Goal: Navigation & Orientation: Find specific page/section

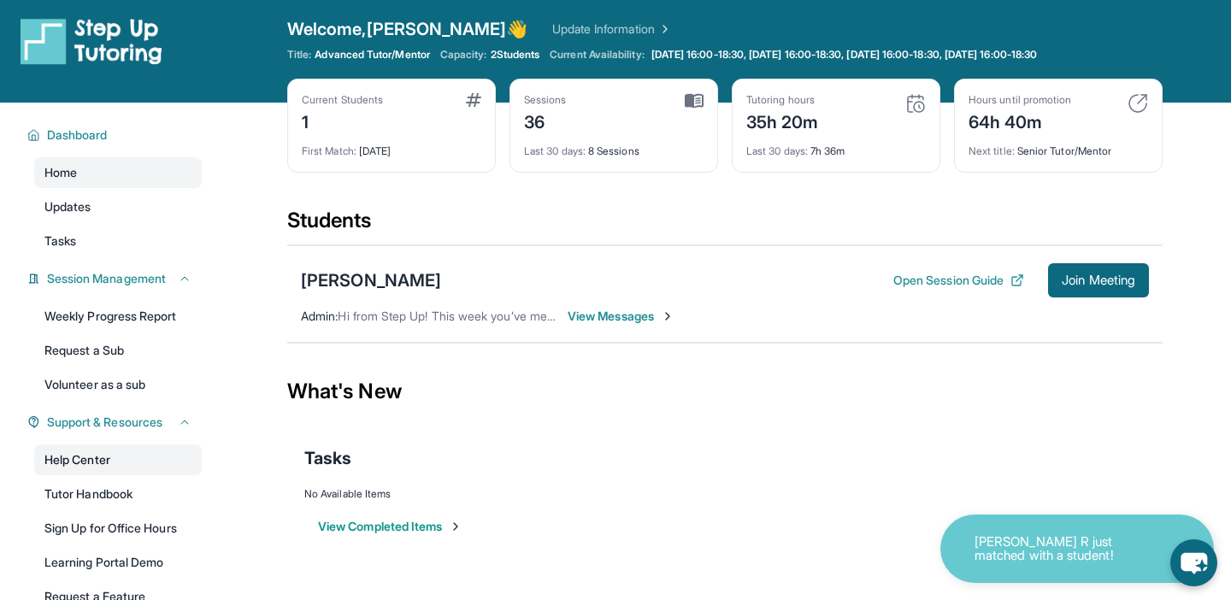
scroll to position [2, 0]
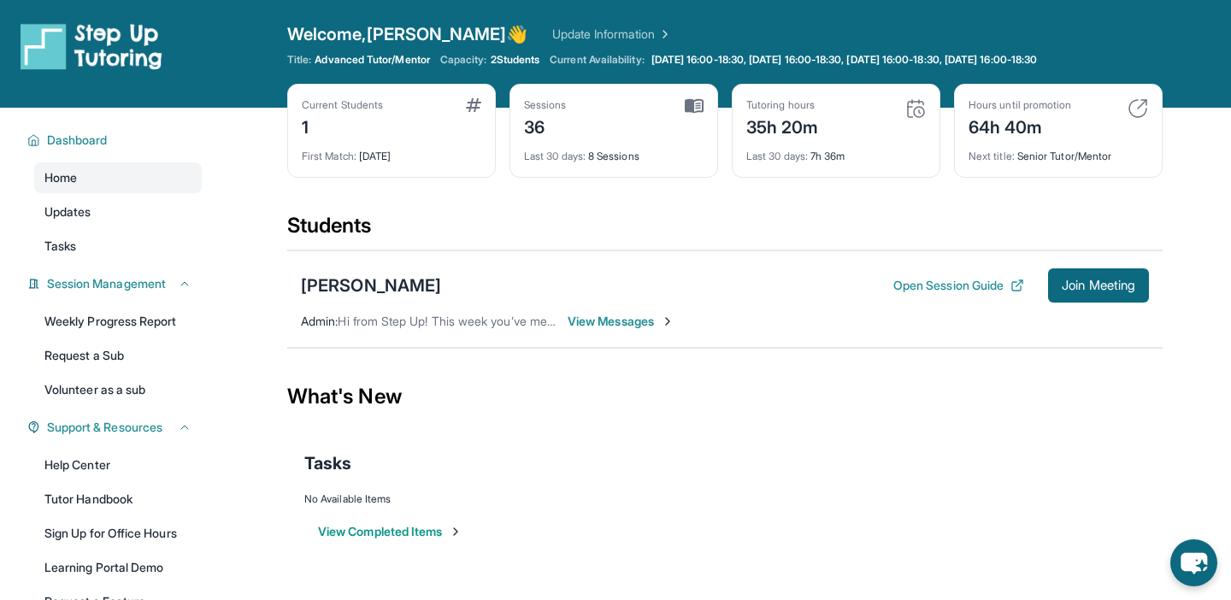
click at [649, 321] on span "View Messages" at bounding box center [621, 321] width 107 height 17
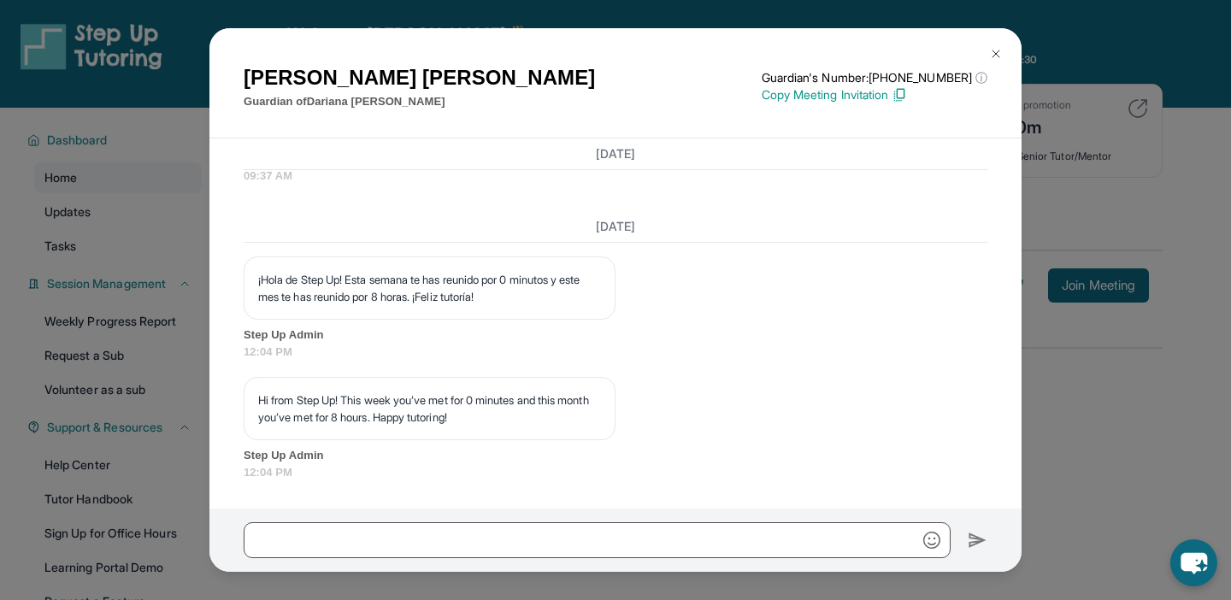
scroll to position [34228, 0]
click at [1006, 50] on button at bounding box center [996, 54] width 34 height 34
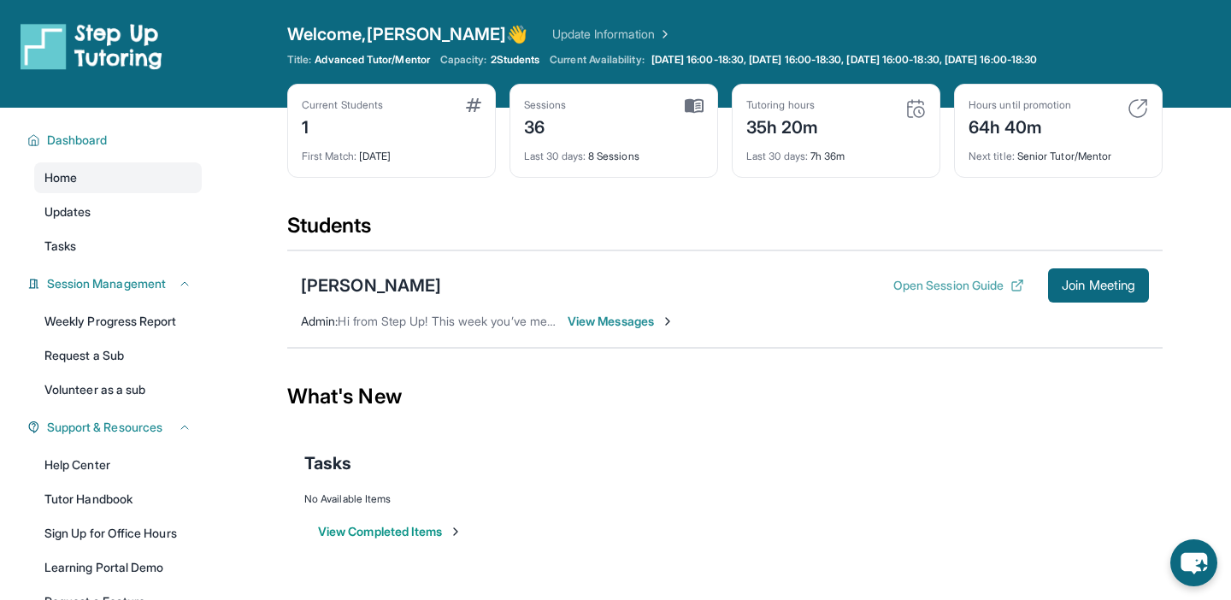
click at [980, 286] on button "Open Session Guide" at bounding box center [959, 285] width 131 height 17
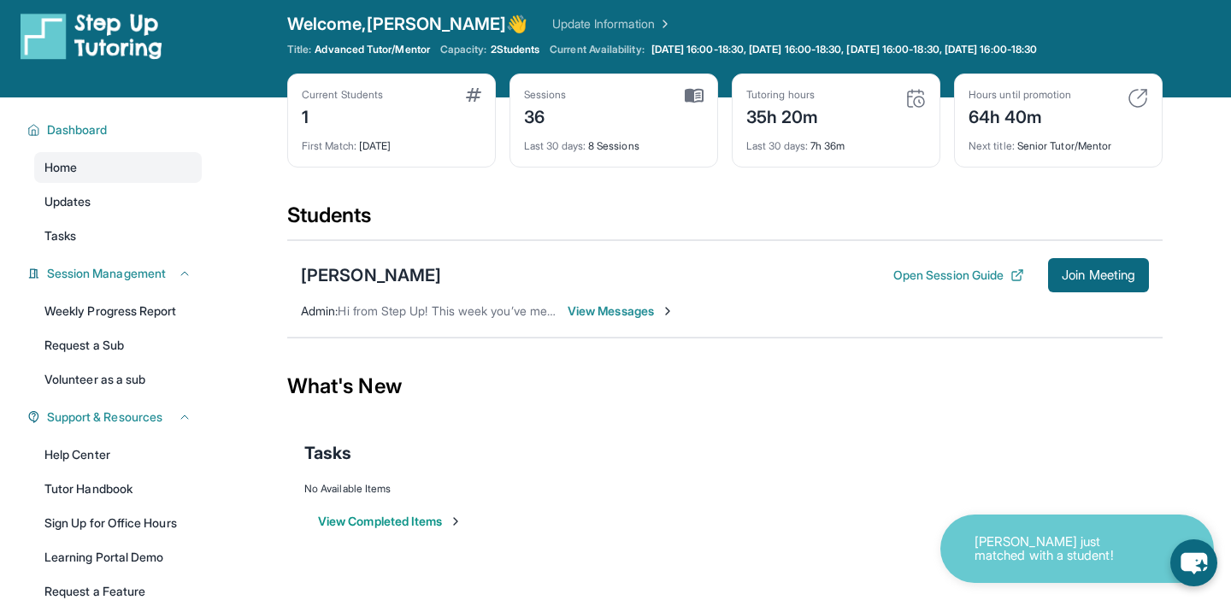
scroll to position [0, 0]
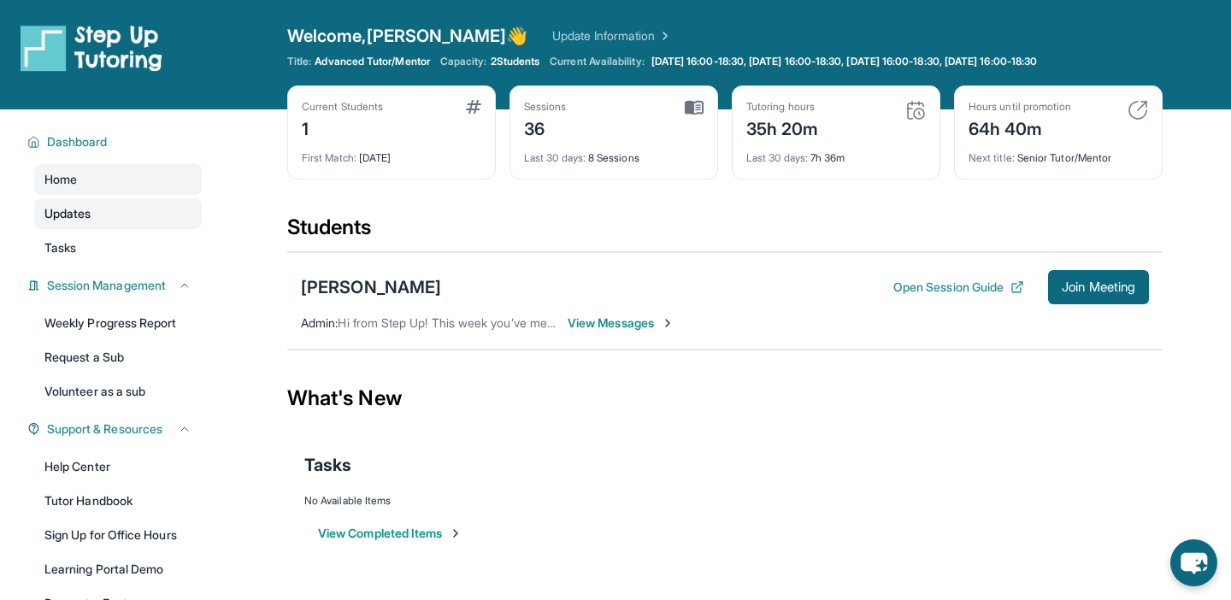
click at [97, 227] on link "Updates" at bounding box center [118, 213] width 168 height 31
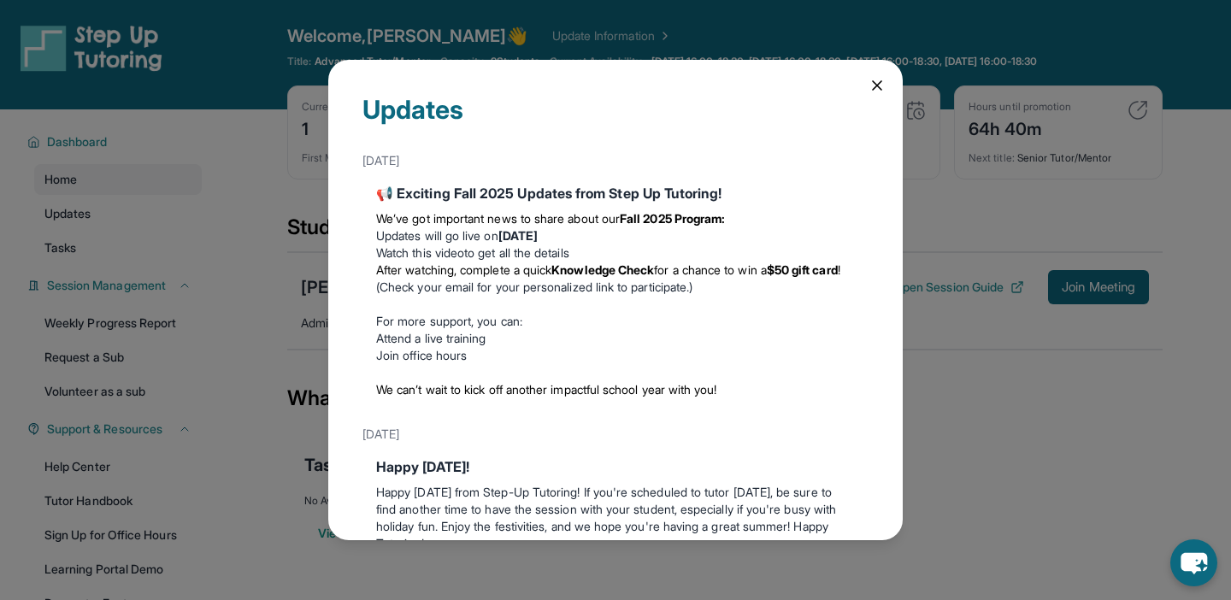
click at [878, 81] on icon at bounding box center [877, 85] width 17 height 17
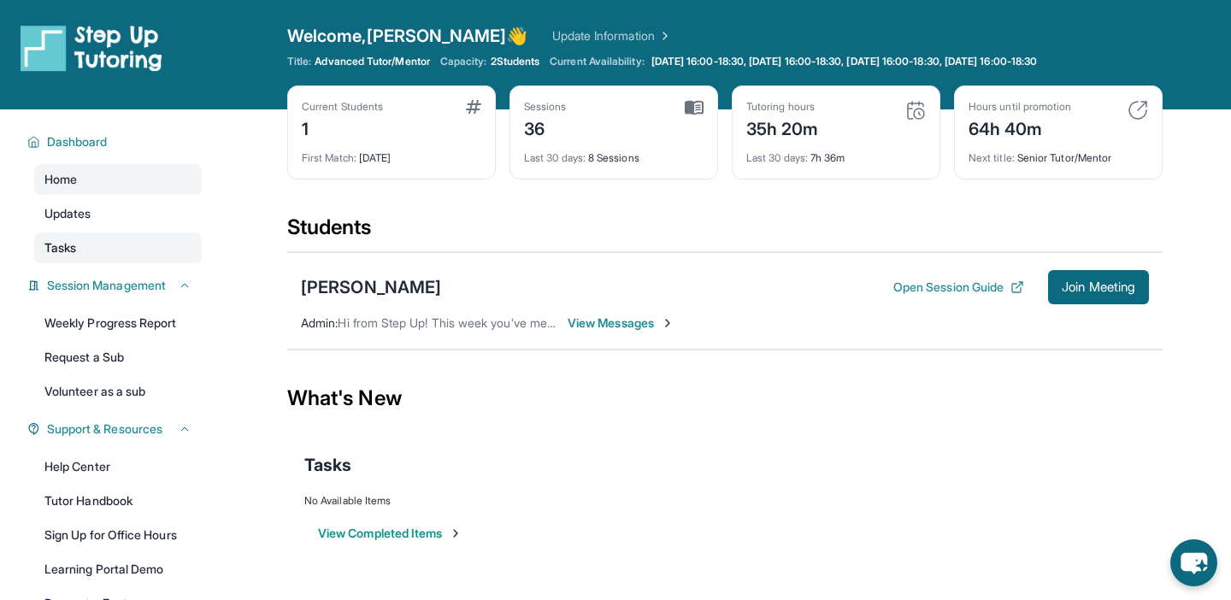
click at [79, 247] on link "Tasks" at bounding box center [118, 248] width 168 height 31
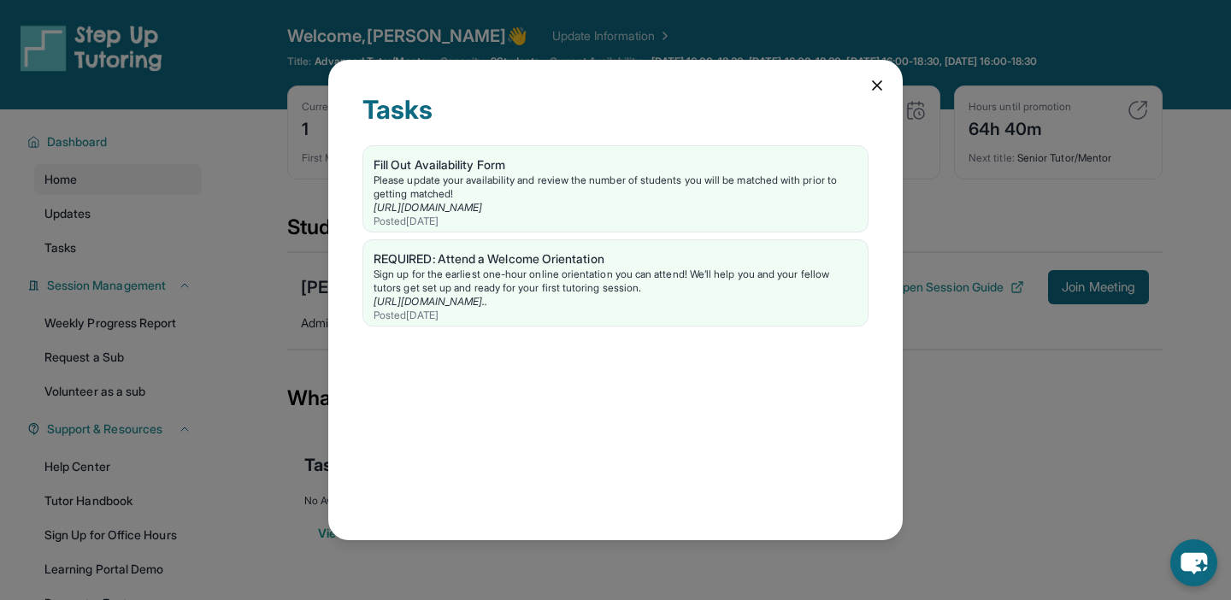
click at [874, 98] on div "Tasks Fill Out Availability Form Please update your availability and review the…" at bounding box center [615, 300] width 575 height 481
click at [882, 78] on icon at bounding box center [877, 85] width 17 height 17
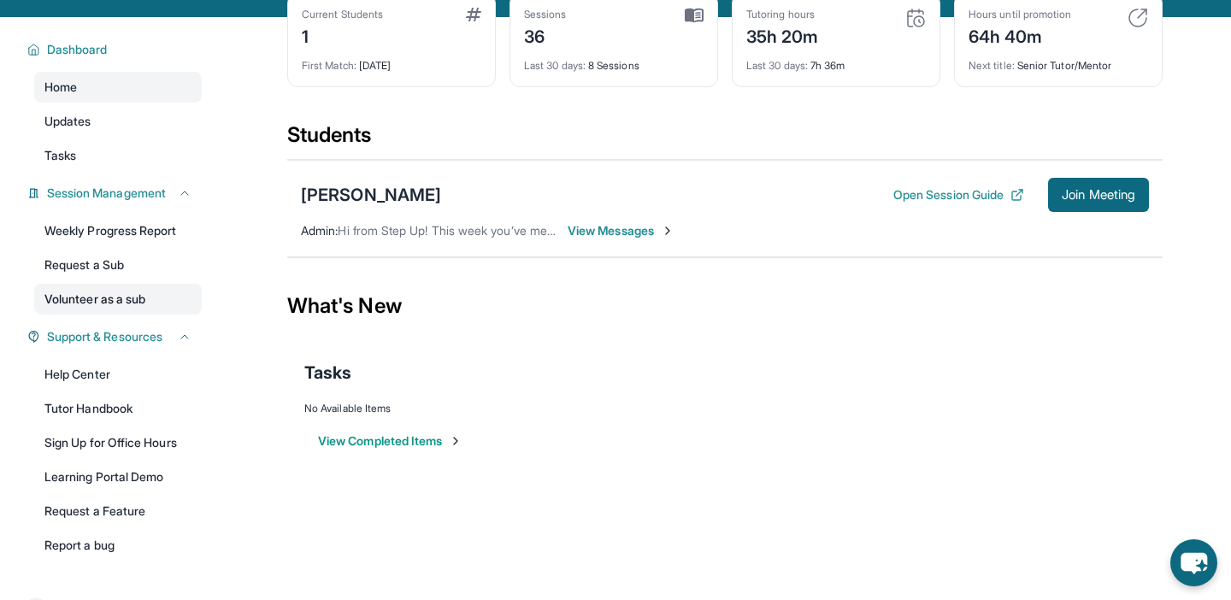
scroll to position [139, 0]
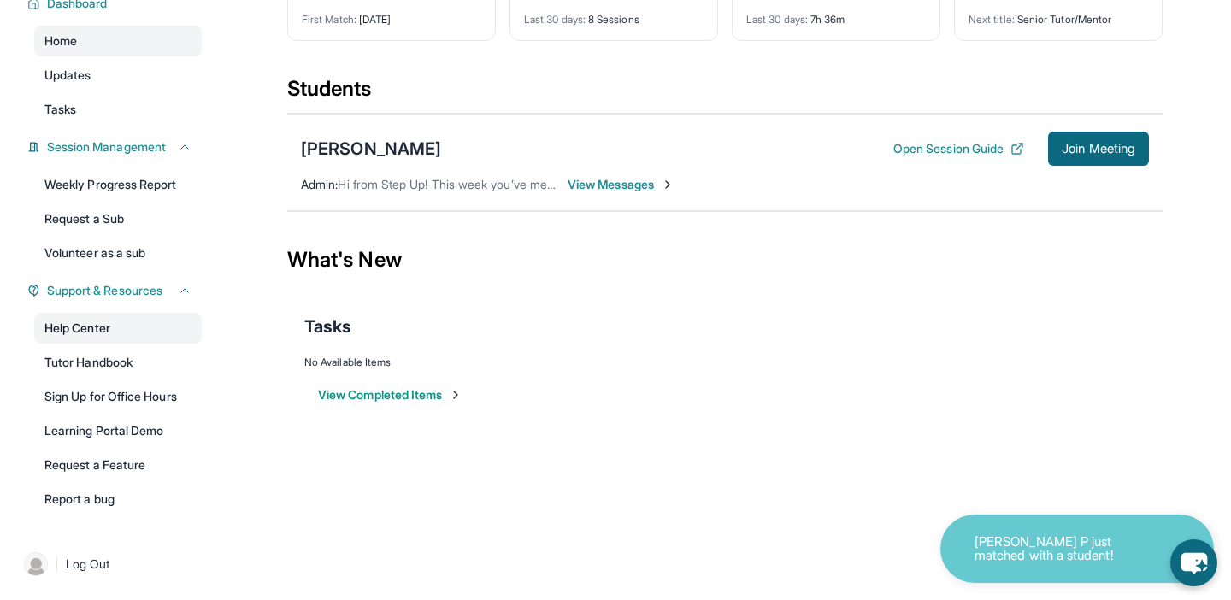
click at [151, 336] on link "Help Center" at bounding box center [118, 328] width 168 height 31
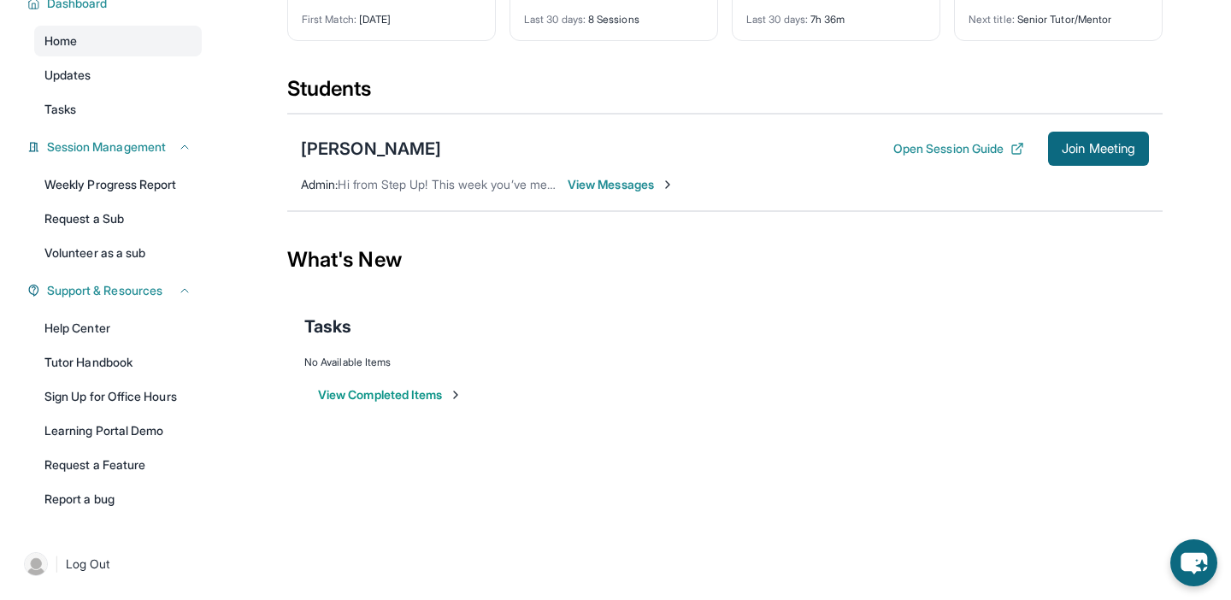
click at [628, 178] on span "View Messages" at bounding box center [621, 184] width 107 height 17
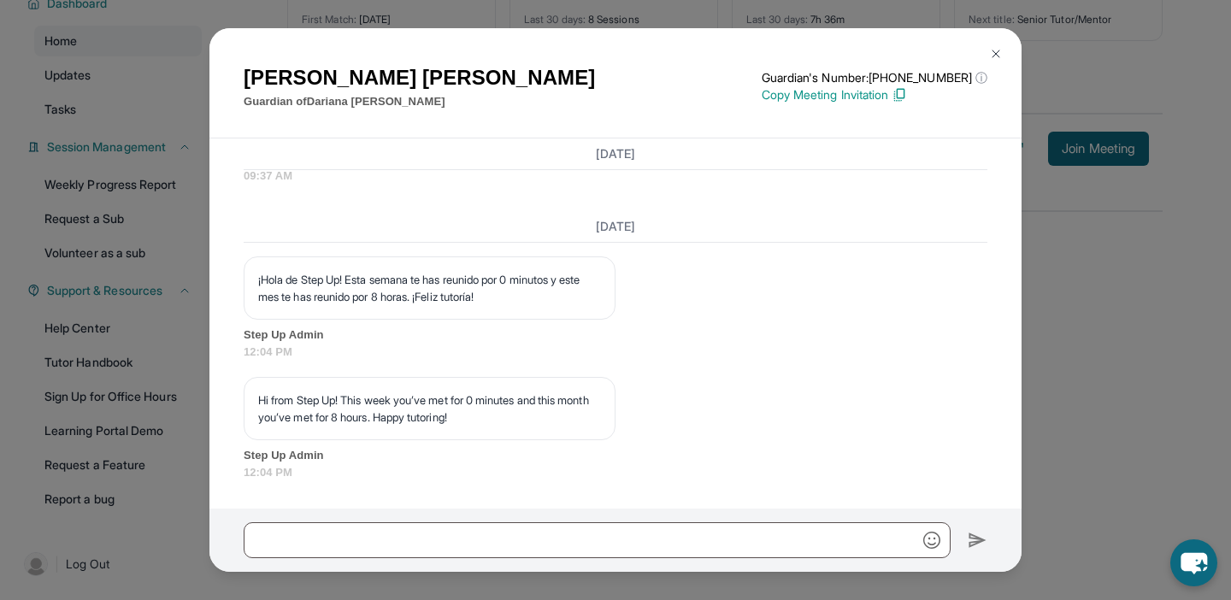
scroll to position [34228, 0]
click at [996, 53] on img at bounding box center [996, 54] width 14 height 14
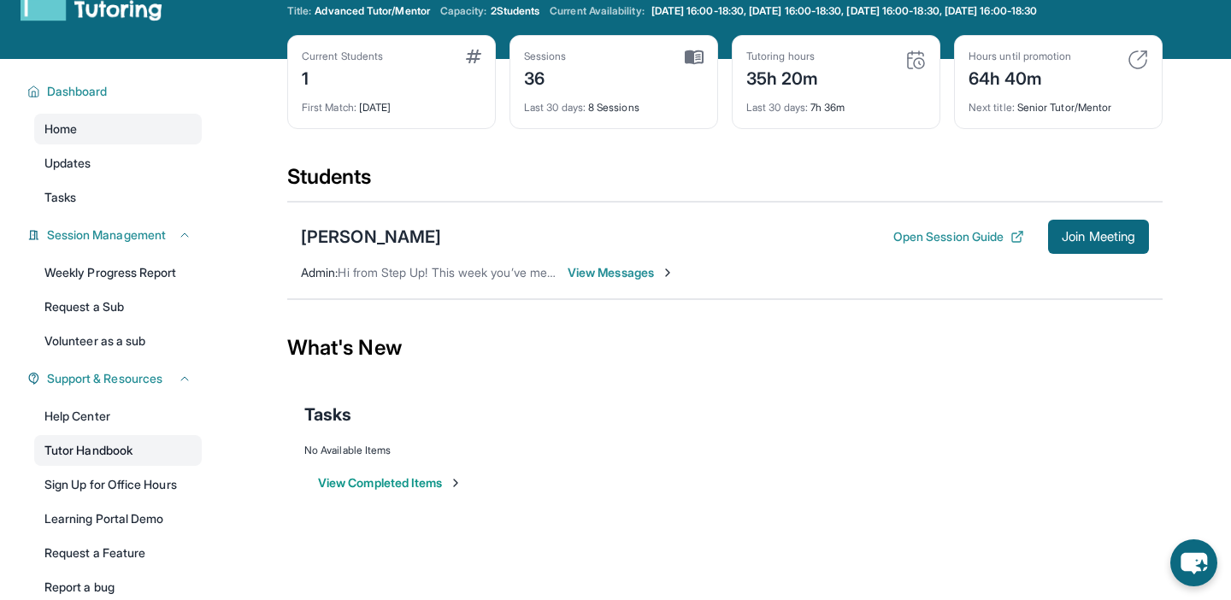
scroll to position [0, 0]
